Goal: Check status: Check status

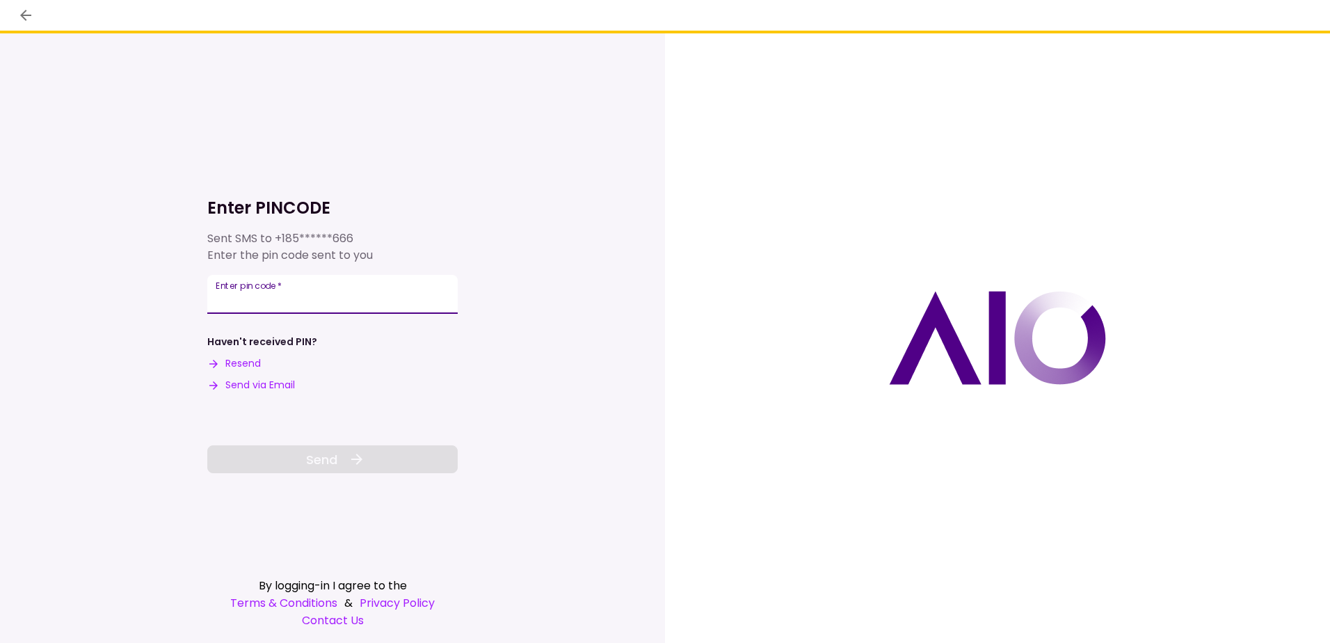
click at [305, 299] on input "Enter pin code   *" at bounding box center [332, 294] width 250 height 39
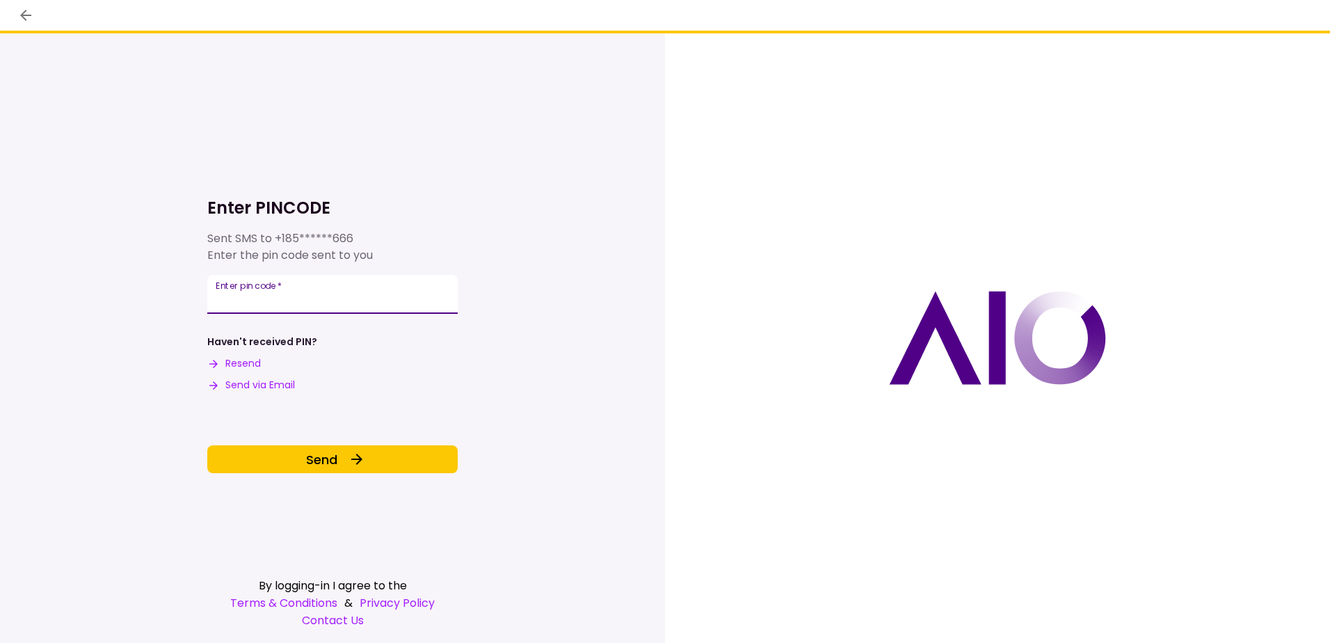
type input "******"
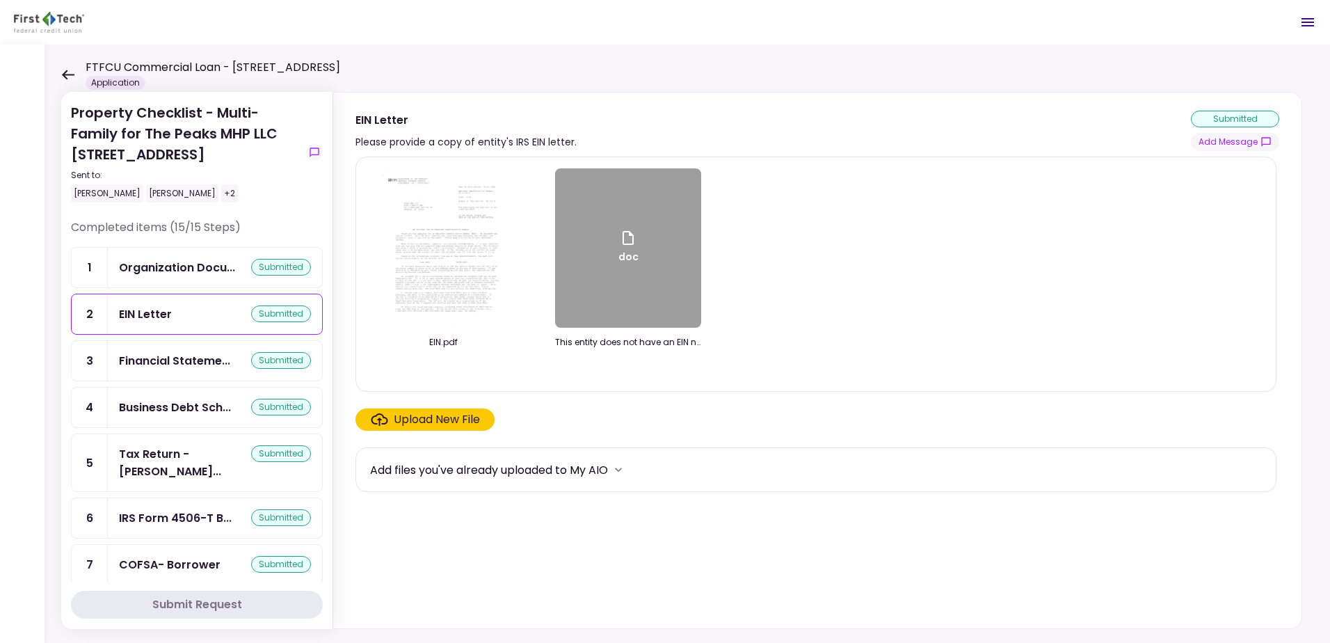
click at [74, 72] on icon at bounding box center [67, 75] width 13 height 10
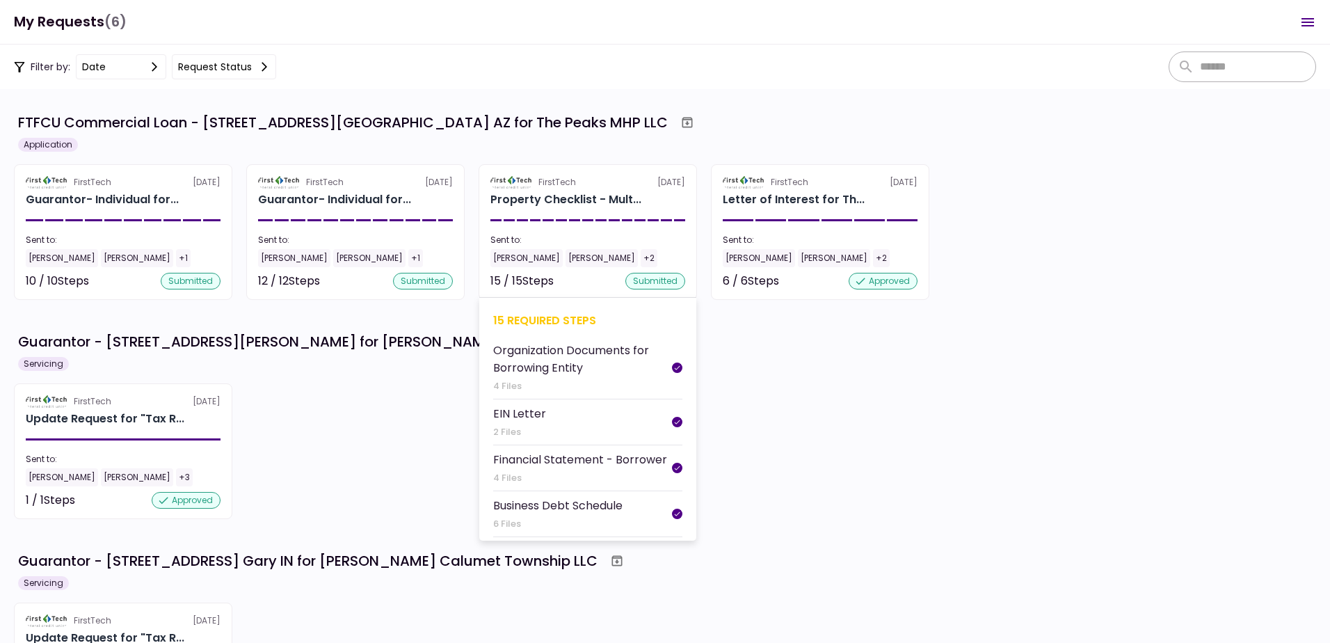
click at [598, 250] on div "[PERSON_NAME]" at bounding box center [602, 258] width 72 height 18
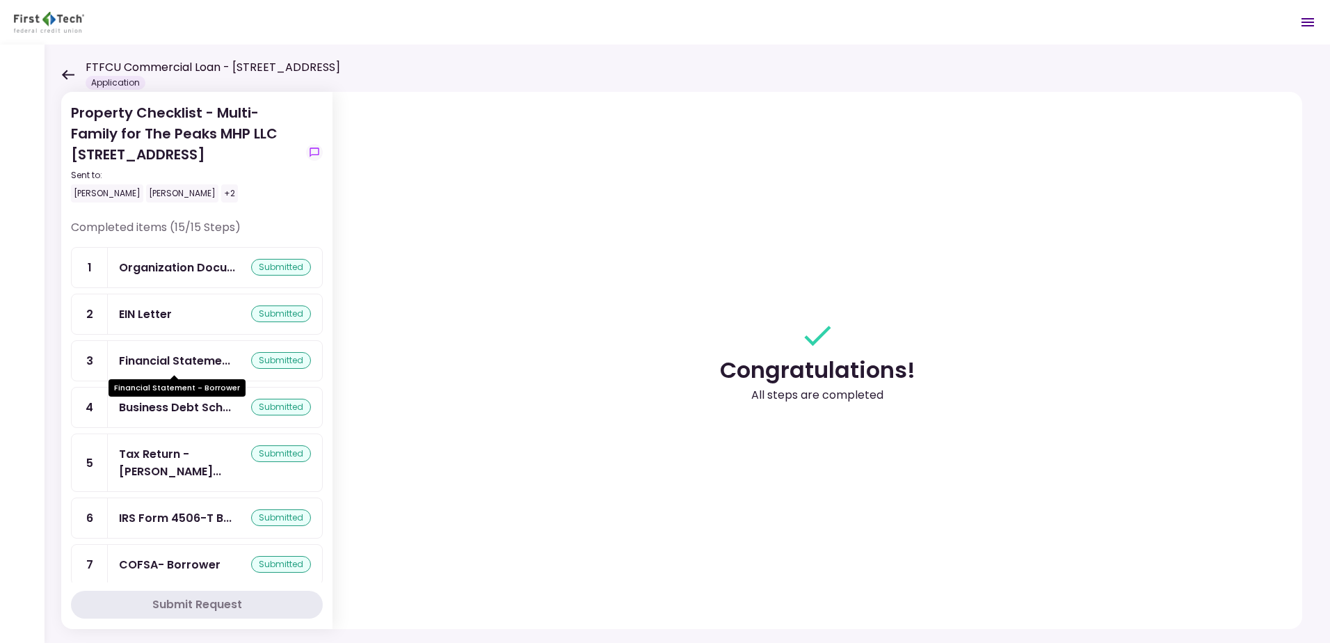
click at [158, 360] on div "Financial Stateme..." at bounding box center [174, 360] width 111 height 17
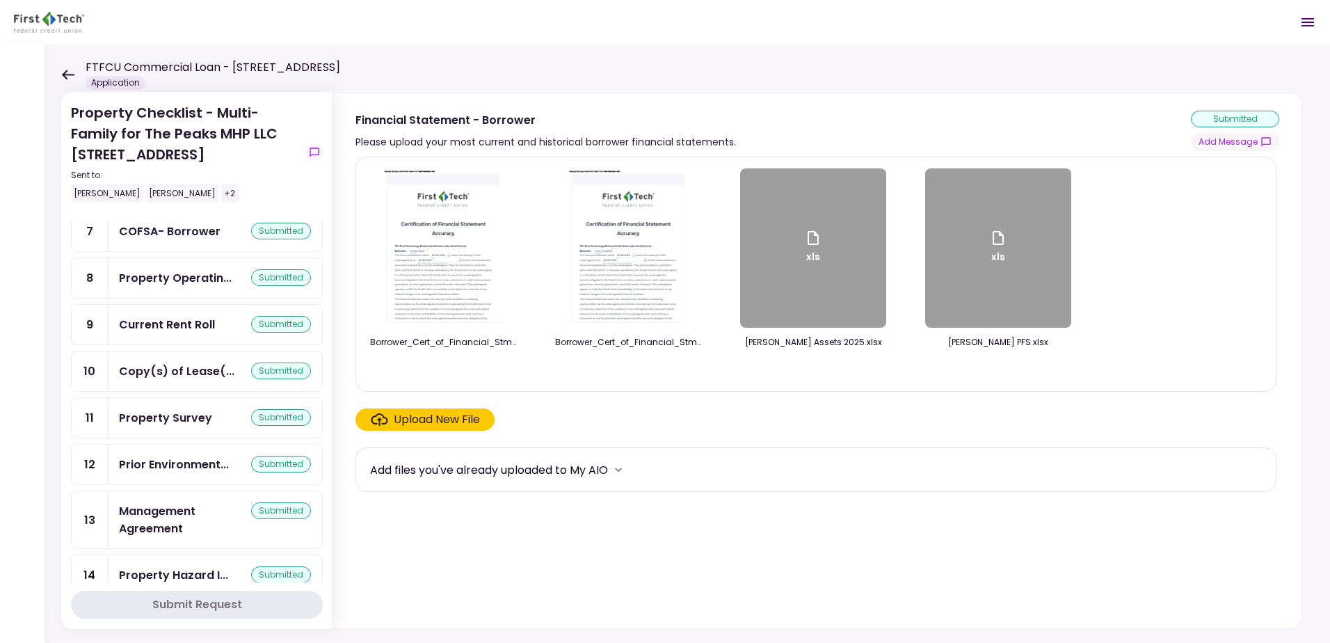
scroll to position [388, 0]
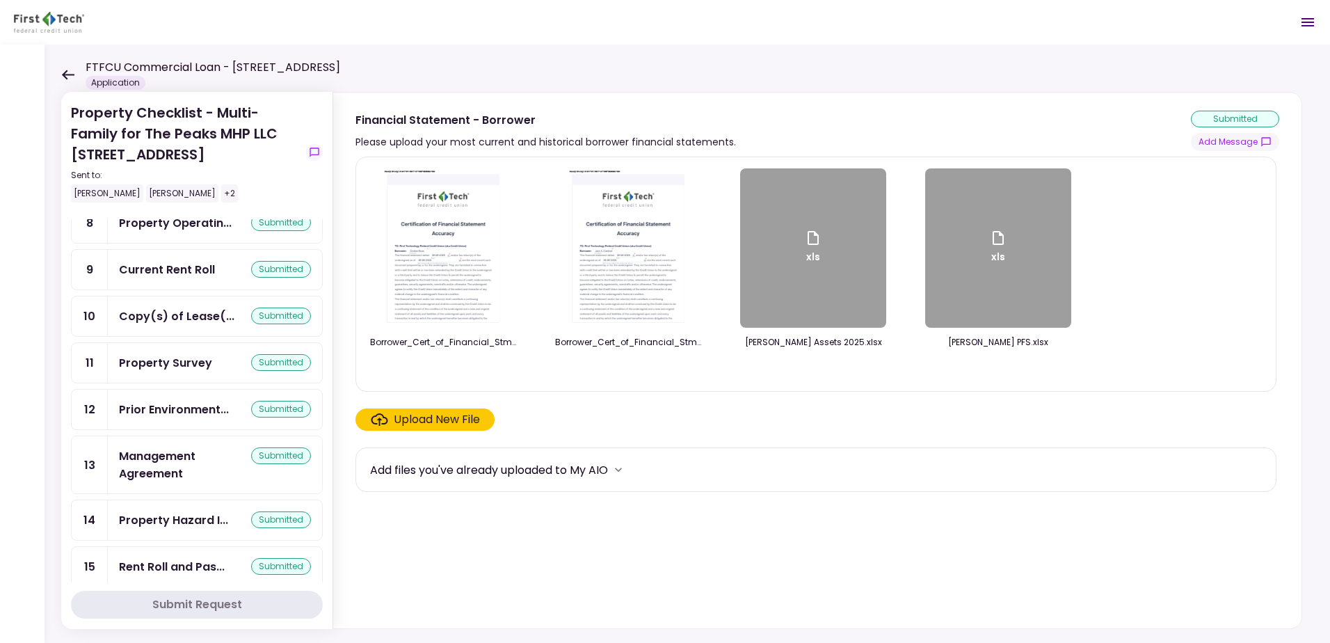
click at [63, 73] on icon at bounding box center [68, 75] width 13 height 10
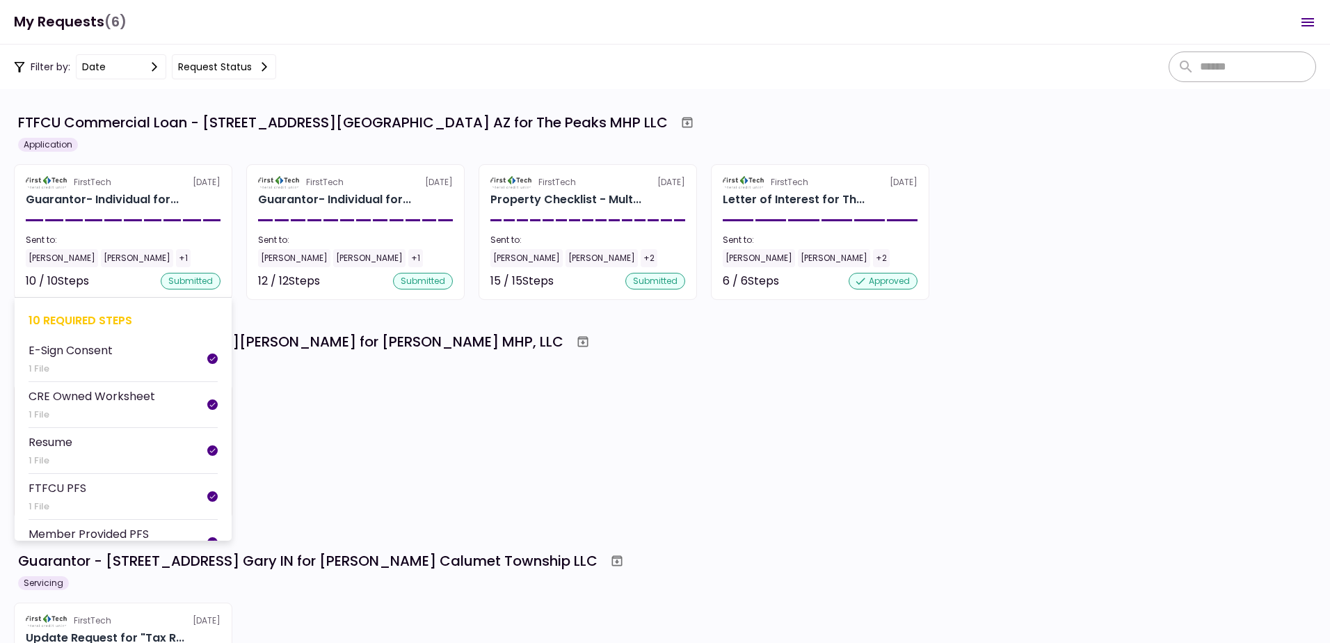
click at [95, 239] on div "Sent to:" at bounding box center [123, 240] width 195 height 13
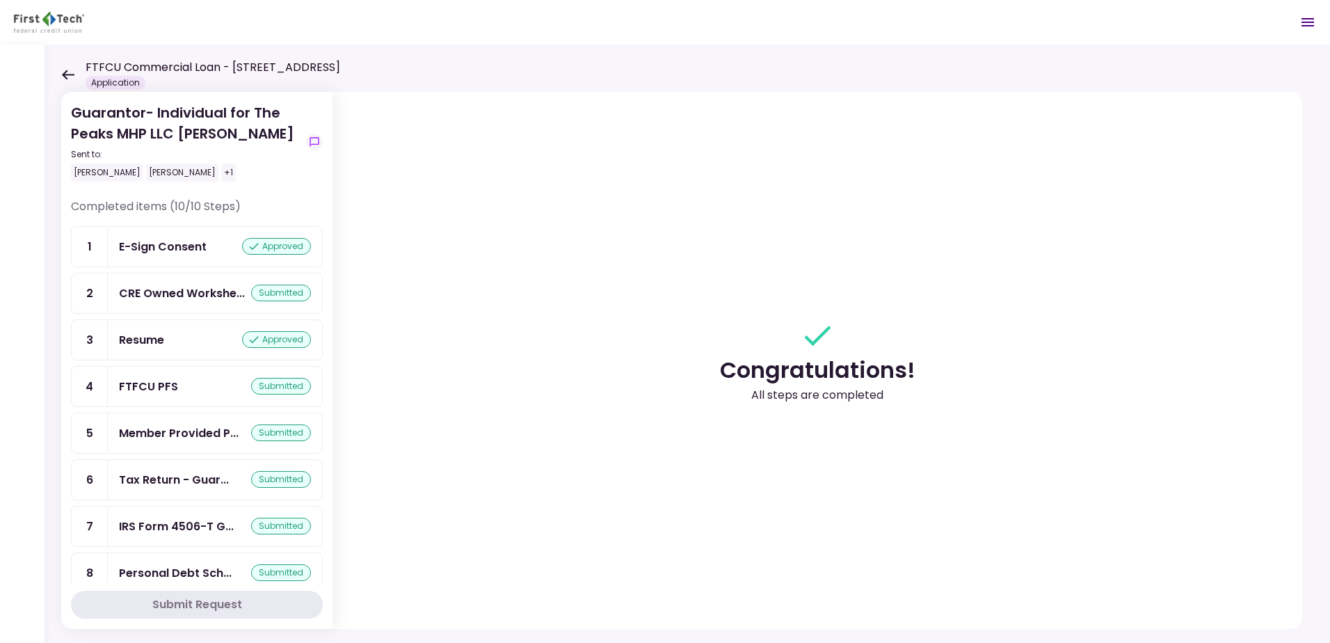
click at [63, 74] on icon at bounding box center [68, 75] width 13 height 10
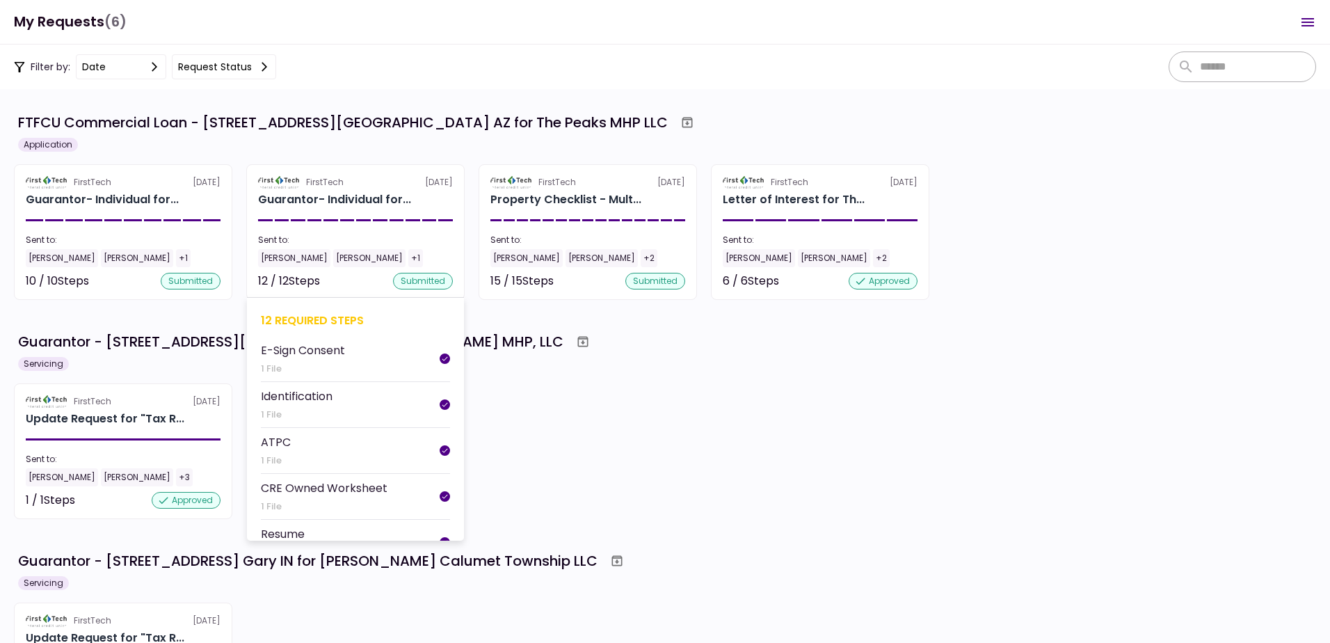
click at [356, 223] on section "FirstTech [DATE] Guarantor- Individual for... Sent to: [PERSON_NAME] [PERSON_NA…" at bounding box center [355, 232] width 218 height 136
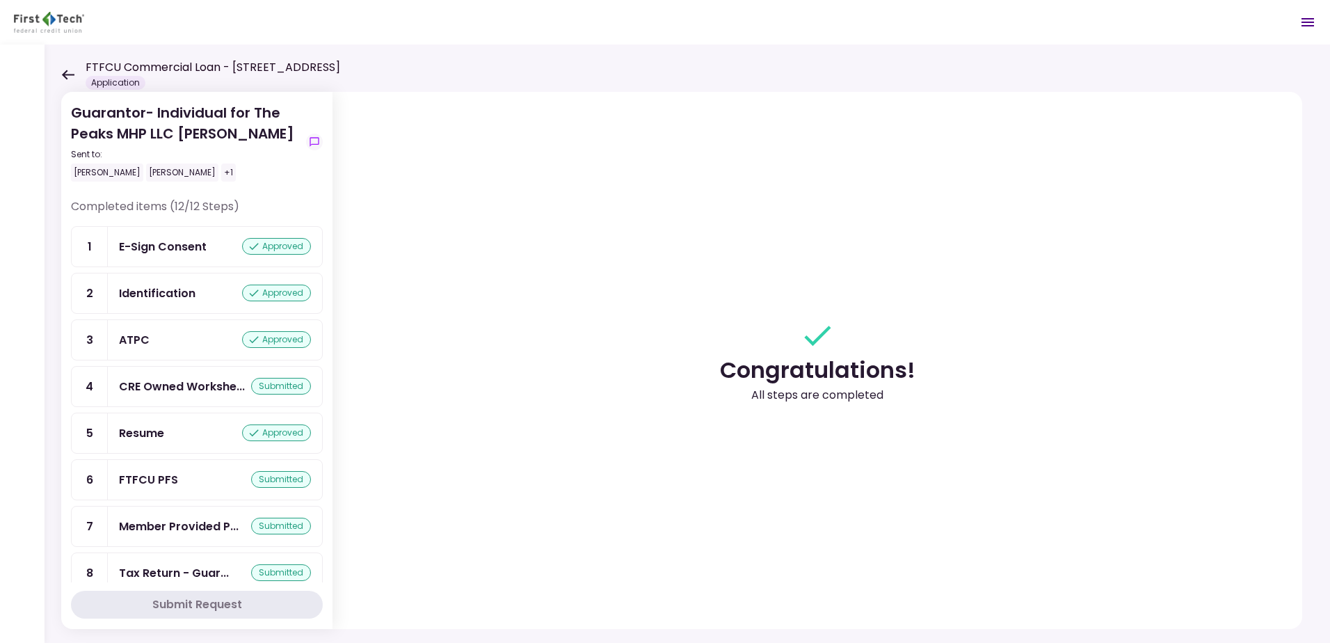
click at [131, 340] on div "ATPC" at bounding box center [134, 339] width 31 height 17
